Goal: Task Accomplishment & Management: Use online tool/utility

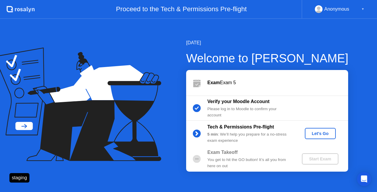
click at [314, 138] on button "Let's Go" at bounding box center [320, 133] width 31 height 11
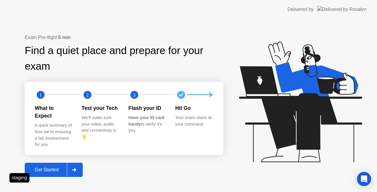
click at [53, 169] on button "Get Started" at bounding box center [54, 169] width 58 height 14
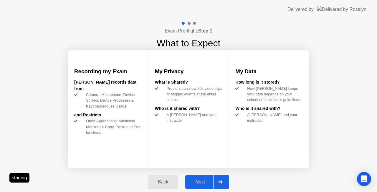
click at [215, 183] on div at bounding box center [220, 182] width 14 height 14
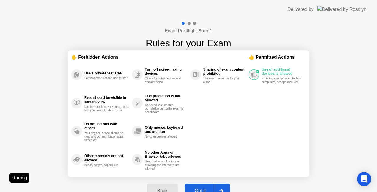
click at [216, 182] on div "Back Got it" at bounding box center [189, 190] width 90 height 27
click at [221, 188] on div at bounding box center [221, 191] width 14 height 14
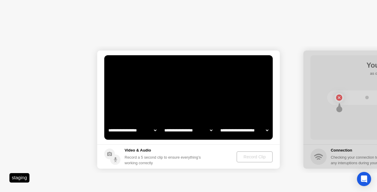
select select "**********"
select select "*******"
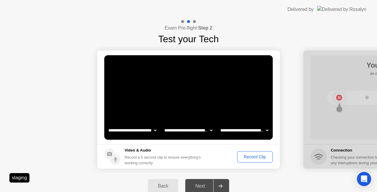
click at [246, 154] on div "Record Clip" at bounding box center [255, 156] width 32 height 5
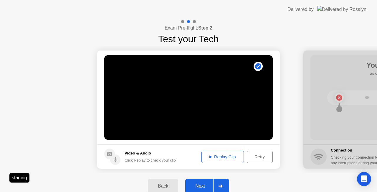
click at [208, 182] on button "Next" at bounding box center [207, 186] width 44 height 14
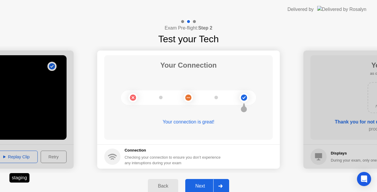
click at [209, 188] on div "Next" at bounding box center [200, 185] width 26 height 5
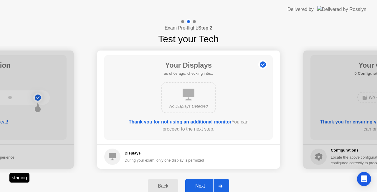
click at [211, 187] on div "Next" at bounding box center [200, 185] width 26 height 5
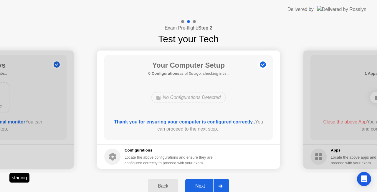
click at [211, 186] on div "Next" at bounding box center [200, 185] width 26 height 5
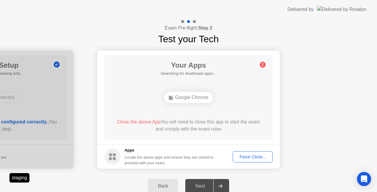
click at [258, 156] on div "Force Close..." at bounding box center [253, 156] width 36 height 5
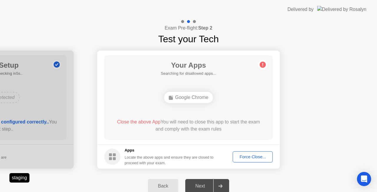
click at [251, 157] on div "Force Close..." at bounding box center [253, 156] width 36 height 5
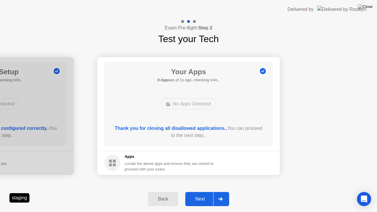
click at [209, 191] on div "Next" at bounding box center [200, 199] width 26 height 5
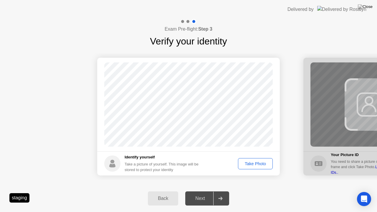
click at [253, 165] on div "Take Photo" at bounding box center [255, 164] width 31 height 5
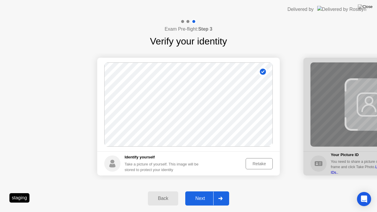
click at [214, 191] on div at bounding box center [220, 199] width 14 height 14
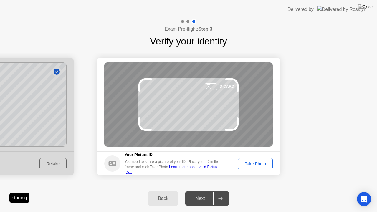
click at [245, 163] on div "Take Photo" at bounding box center [255, 164] width 31 height 5
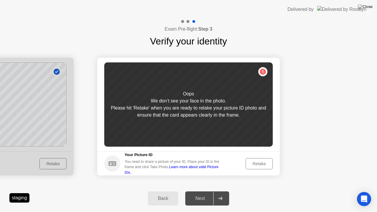
click at [252, 162] on div "Retake" at bounding box center [259, 164] width 23 height 5
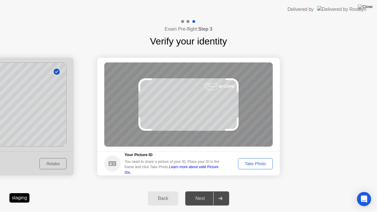
click at [252, 162] on div "Take Photo" at bounding box center [255, 164] width 31 height 5
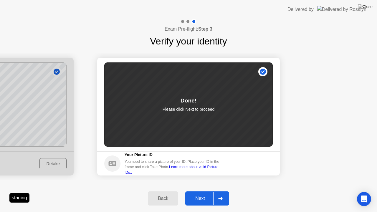
click at [205, 191] on button "Next" at bounding box center [207, 199] width 44 height 14
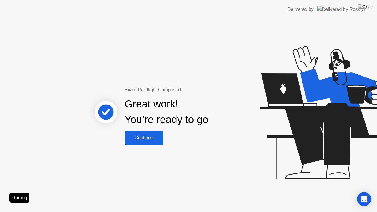
click at [148, 135] on div "Continue" at bounding box center [143, 137] width 35 height 5
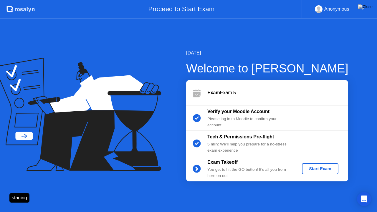
click at [316, 167] on div "Start Exam" at bounding box center [321, 169] width 32 height 5
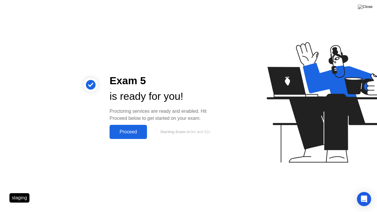
click at [126, 130] on div "Proceed" at bounding box center [128, 131] width 34 height 5
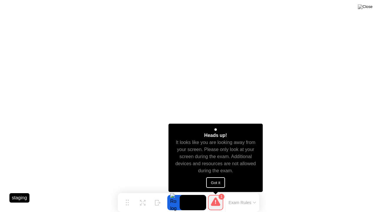
click at [221, 182] on button "Got it" at bounding box center [215, 182] width 19 height 11
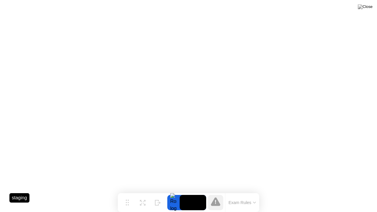
click at [245, 191] on button "Exam Rules" at bounding box center [242, 202] width 31 height 5
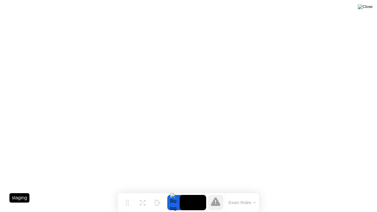
click at [369, 7] on img at bounding box center [365, 6] width 15 height 5
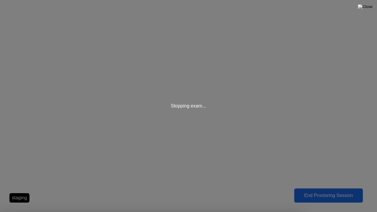
click at [283, 191] on div at bounding box center [188, 212] width 377 height 0
